Goal: Check status

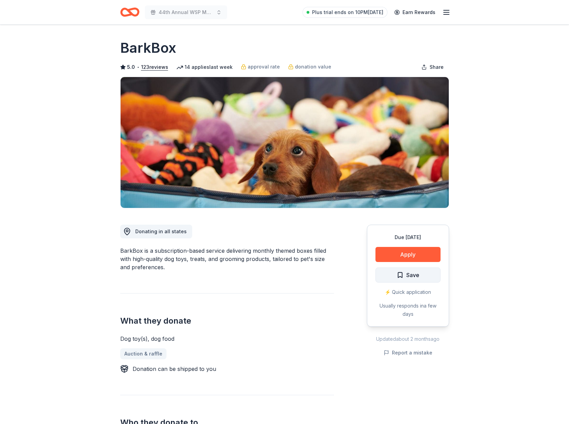
click at [427, 279] on button "Save" at bounding box center [408, 275] width 65 height 15
click at [426, 277] on html "44th Annual WSP Memorial Foundation Dinner & Auction Plus trial ends on 10PM, 9…" at bounding box center [284, 212] width 569 height 424
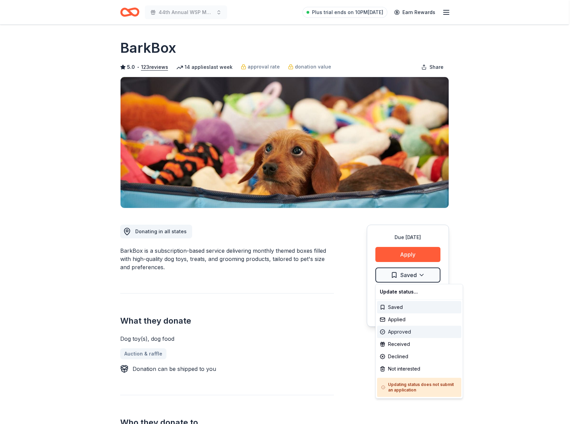
click at [418, 331] on div "Approved" at bounding box center [419, 332] width 84 height 12
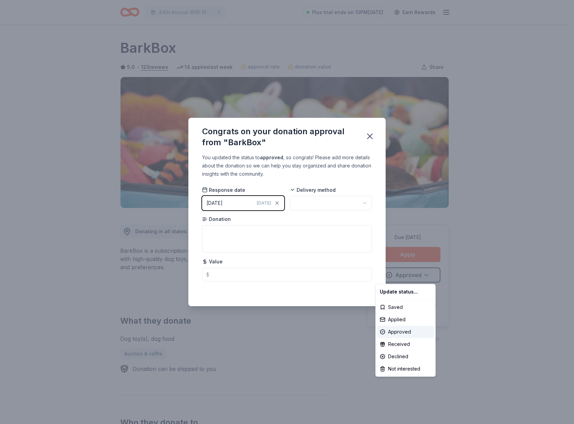
click at [235, 203] on html "44th Annual WSP Memorial Foundation Dinner & Auction Plus trial ends on 10PM[DA…" at bounding box center [287, 212] width 574 height 424
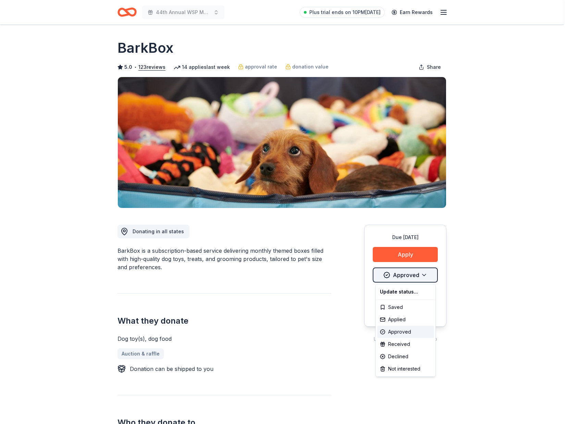
click at [429, 279] on html "44th Annual WSP Memorial Foundation Dinner & Auction Plus trial ends on 10PM[DA…" at bounding box center [284, 212] width 569 height 424
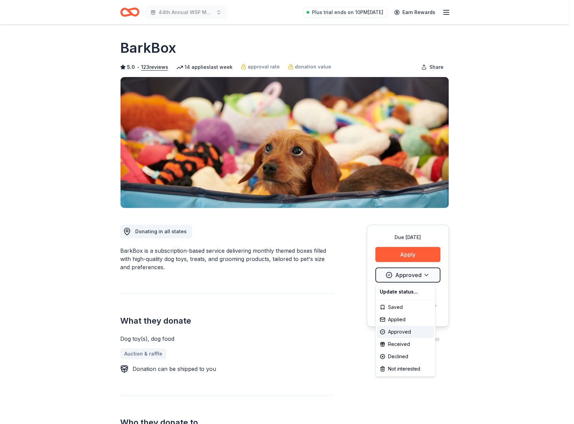
click at [414, 292] on div "Update status..." at bounding box center [405, 292] width 57 height 12
click at [403, 330] on div "Approved" at bounding box center [405, 332] width 57 height 12
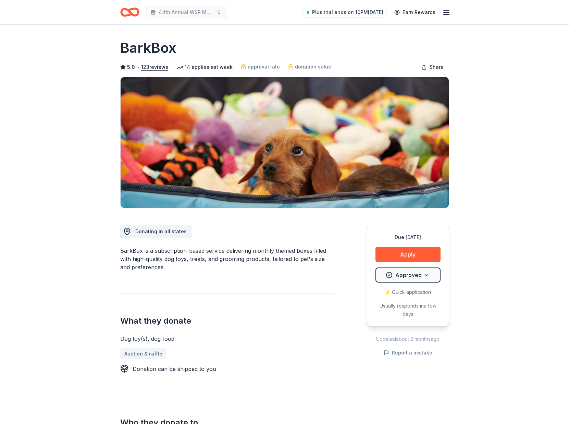
click at [327, 311] on div "What they donate Dog toy(s), dog food Auction & raffle Donation can be shipped …" at bounding box center [227, 333] width 214 height 80
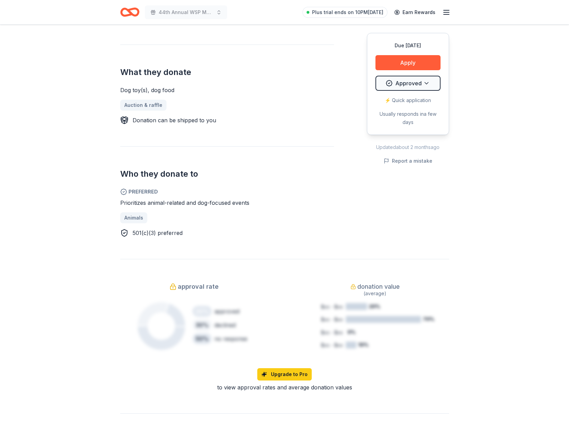
scroll to position [11, 0]
